Goal: Book appointment/travel/reservation

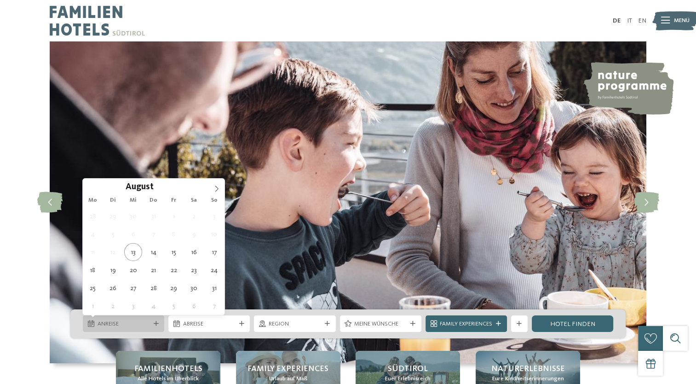
click at [155, 325] on icon at bounding box center [156, 323] width 5 height 5
click at [217, 187] on icon at bounding box center [216, 189] width 3 height 6
type div "10.10.2025"
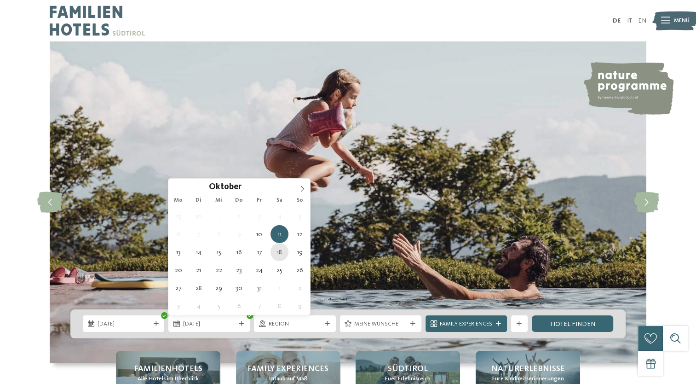
type div "18.10.2025"
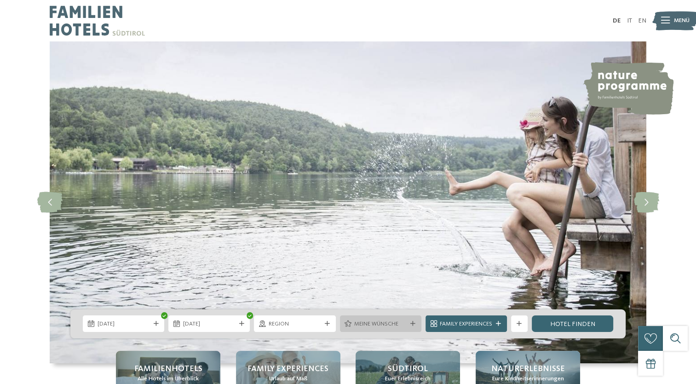
click at [411, 322] on icon at bounding box center [413, 323] width 5 height 5
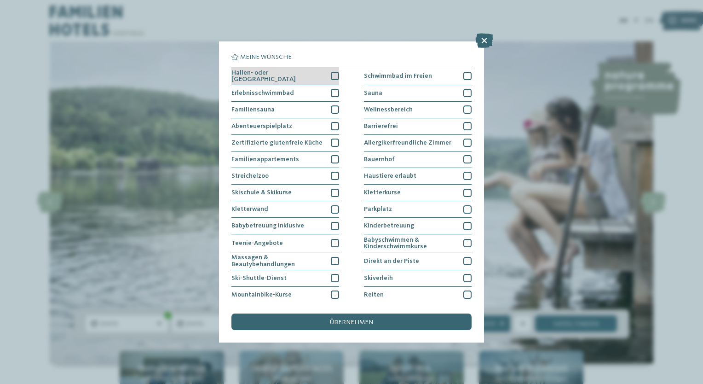
click at [334, 75] on div at bounding box center [335, 76] width 8 height 8
click at [332, 92] on div at bounding box center [335, 93] width 8 height 8
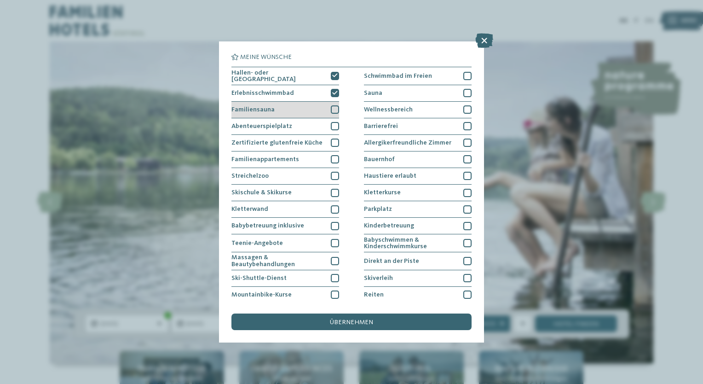
click at [332, 108] on div at bounding box center [335, 109] width 8 height 8
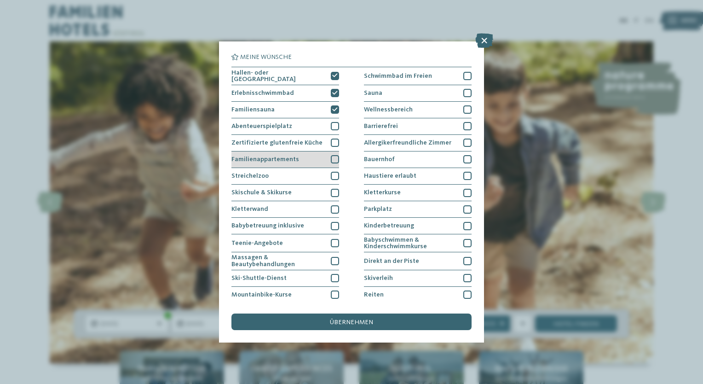
click at [332, 155] on div at bounding box center [335, 159] width 8 height 8
click at [332, 159] on icon at bounding box center [335, 159] width 6 height 5
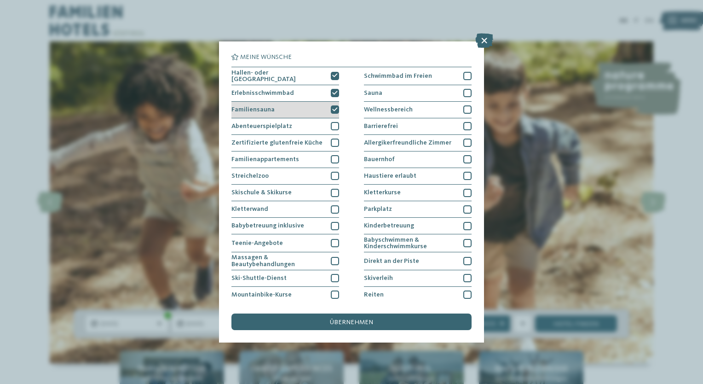
click at [332, 110] on icon at bounding box center [335, 109] width 6 height 5
click at [331, 95] on div at bounding box center [335, 93] width 8 height 8
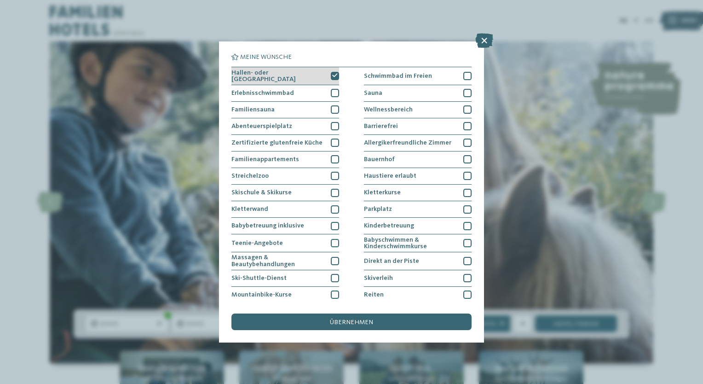
click at [332, 74] on icon at bounding box center [335, 75] width 6 height 5
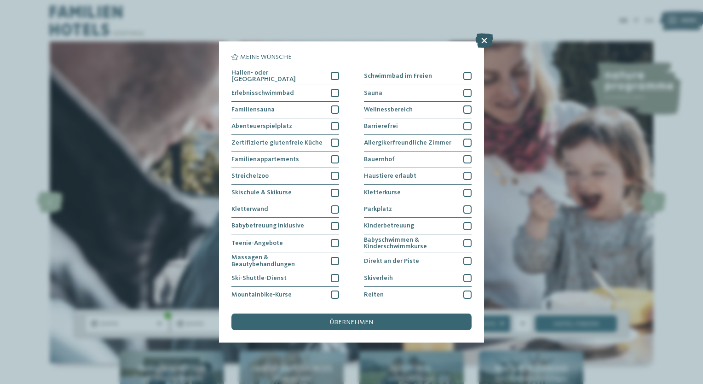
click at [486, 37] on icon at bounding box center [484, 40] width 18 height 15
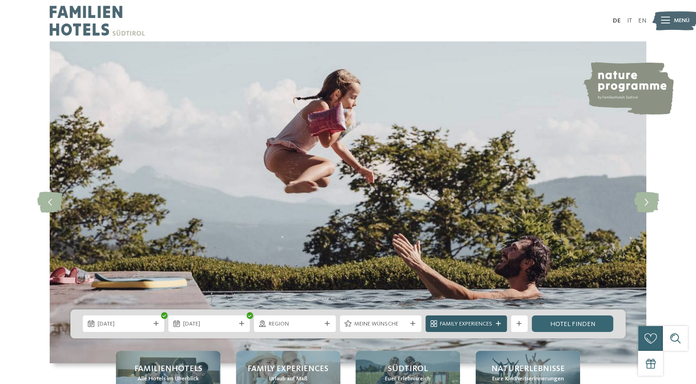
click at [500, 323] on icon at bounding box center [498, 323] width 5 height 5
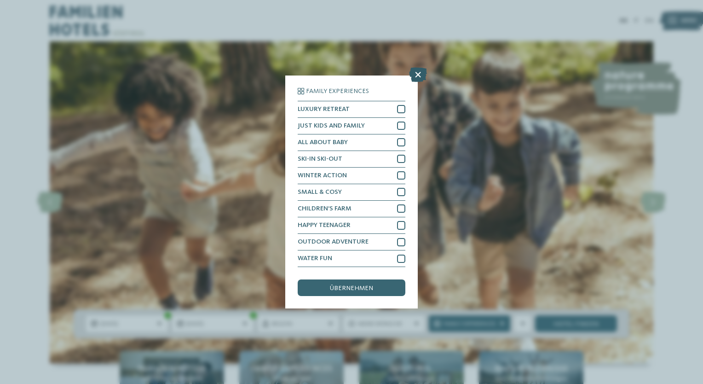
click at [417, 75] on icon at bounding box center [418, 74] width 18 height 15
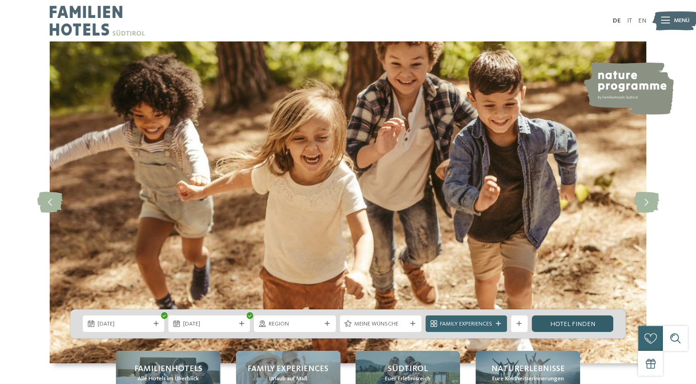
click at [569, 323] on link "Hotel finden" at bounding box center [572, 323] width 81 height 17
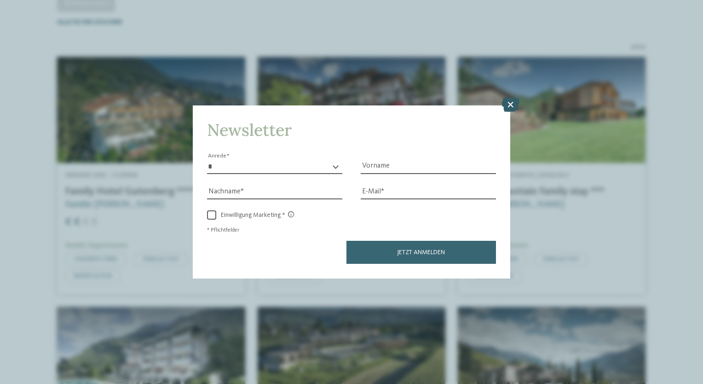
click at [508, 103] on icon at bounding box center [511, 105] width 18 height 15
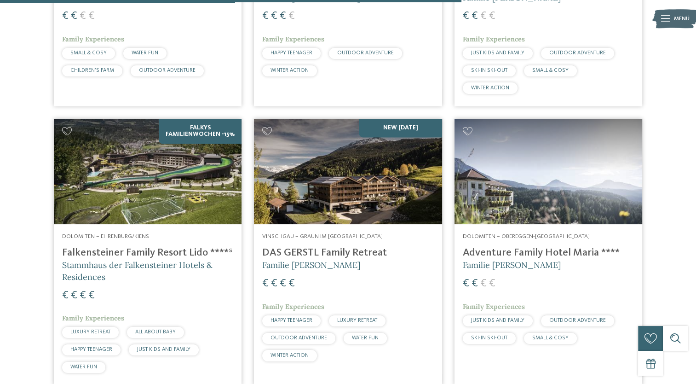
scroll to position [1538, 0]
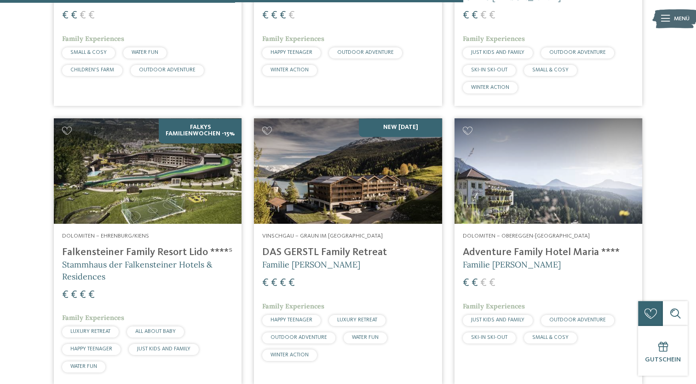
click at [145, 249] on h4 "Falkensteiner Family Resort Lido ****ˢ" at bounding box center [147, 252] width 171 height 12
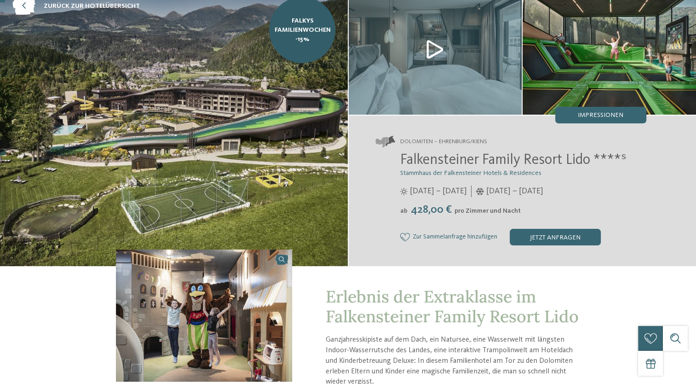
scroll to position [70, 0]
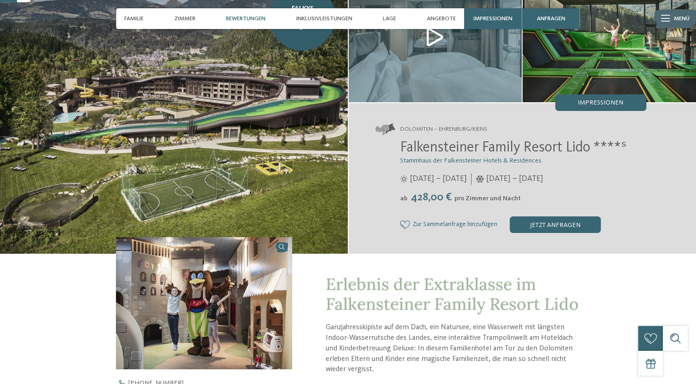
click at [238, 19] on span "Bewertungen" at bounding box center [246, 18] width 40 height 7
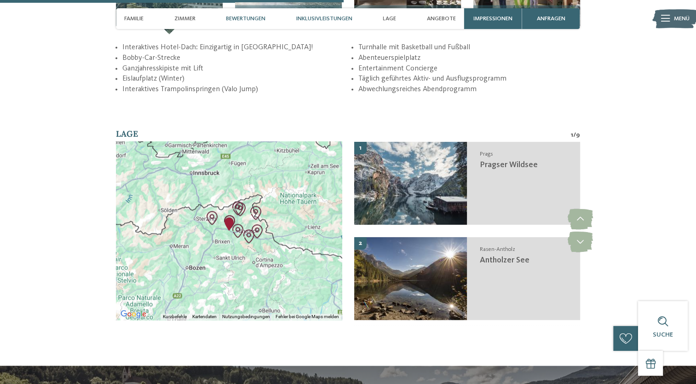
scroll to position [1407, 0]
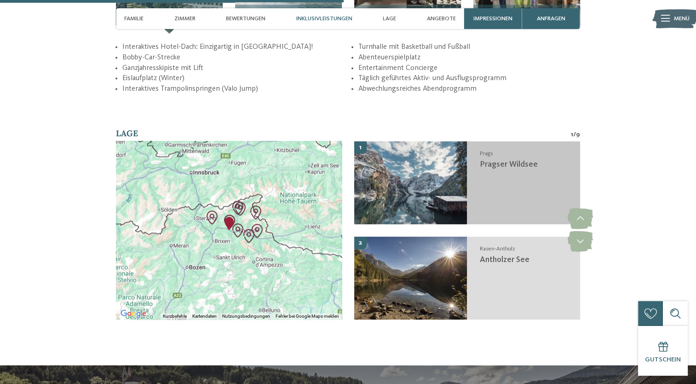
drag, startPoint x: 491, startPoint y: 157, endPoint x: 463, endPoint y: 154, distance: 28.7
click at [463, 154] on img at bounding box center [410, 182] width 113 height 83
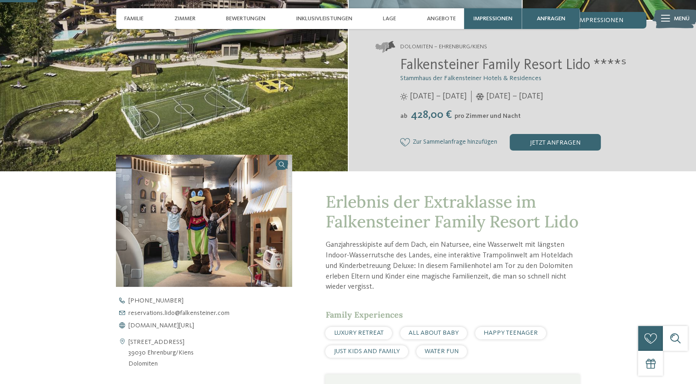
scroll to position [152, 0]
